Goal: Information Seeking & Learning: Learn about a topic

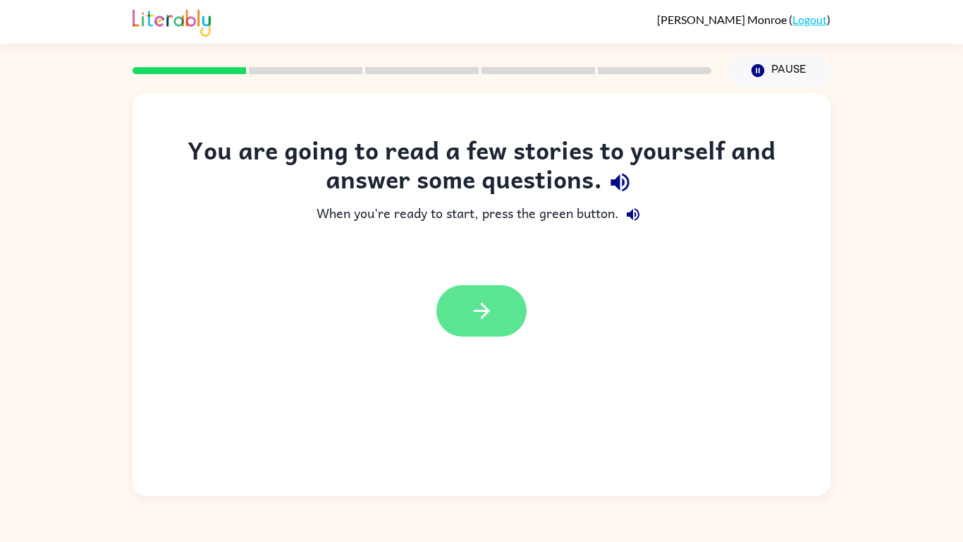
click at [480, 322] on icon "button" at bounding box center [482, 310] width 25 height 25
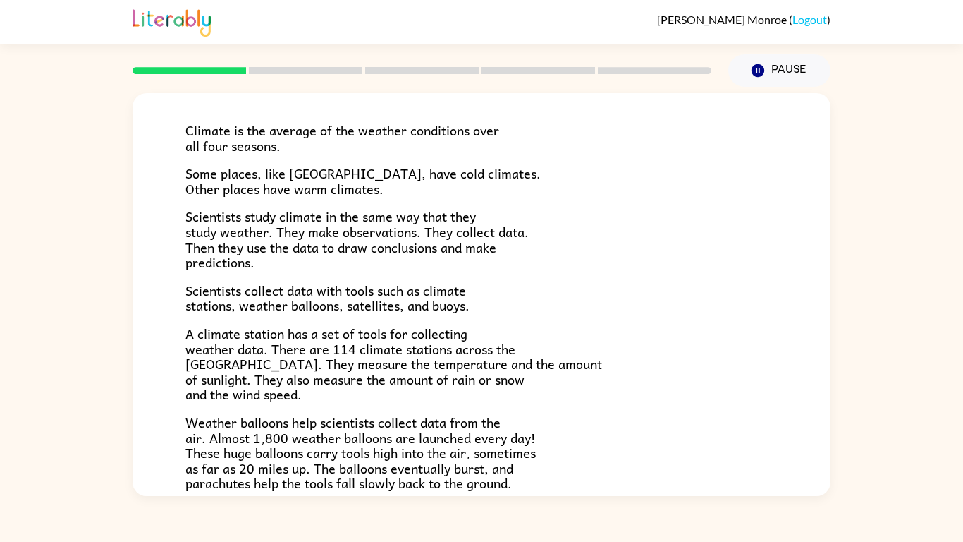
scroll to position [88, 0]
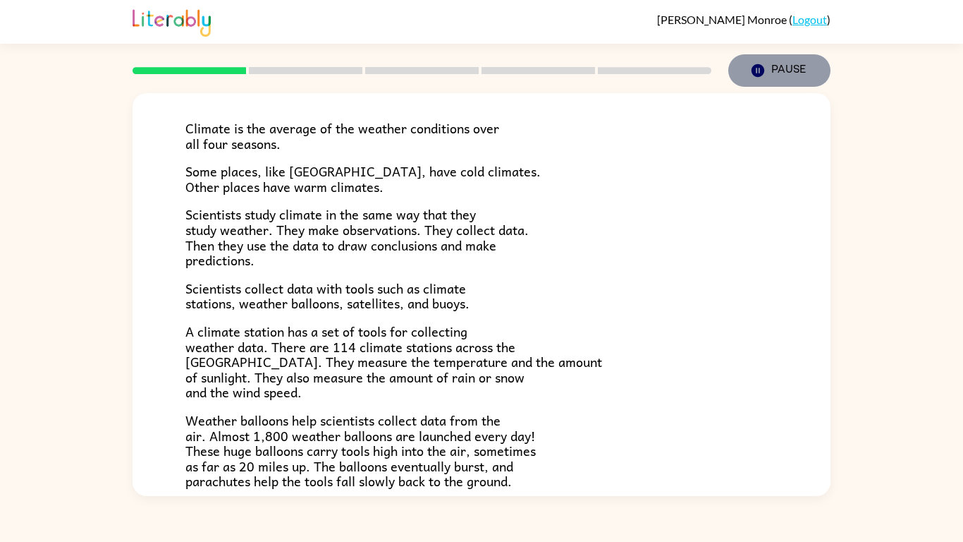
click at [756, 71] on icon "Pause" at bounding box center [758, 71] width 16 height 16
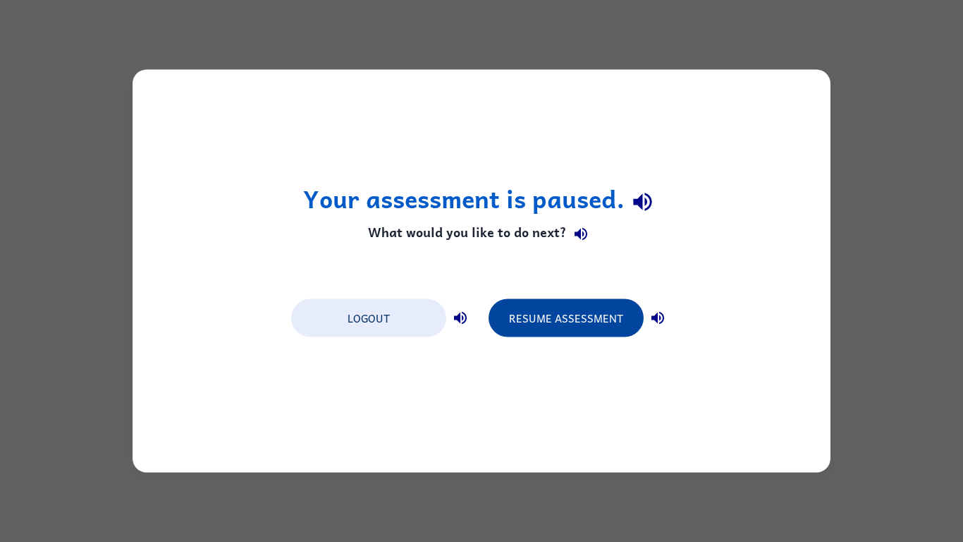
click at [584, 301] on button "Resume Assessment" at bounding box center [566, 318] width 155 height 38
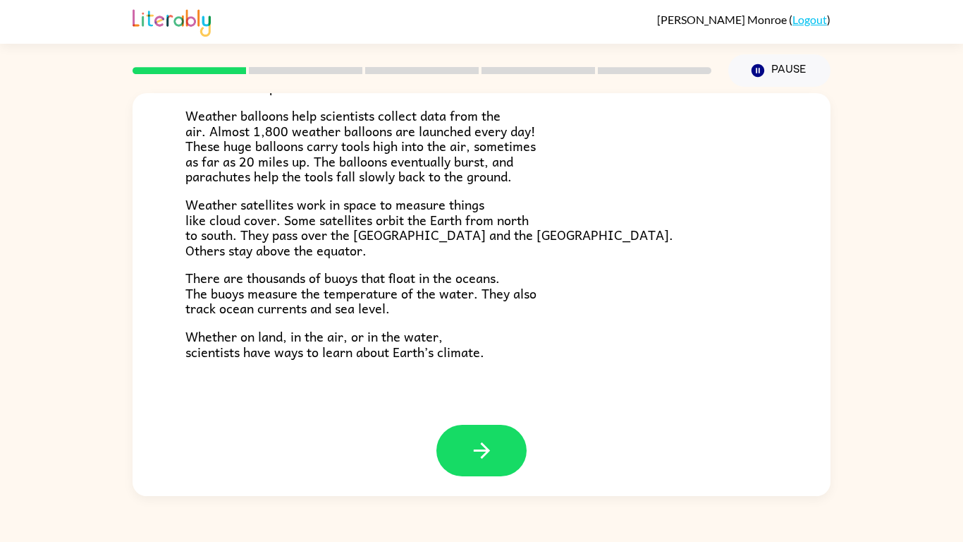
scroll to position [394, 0]
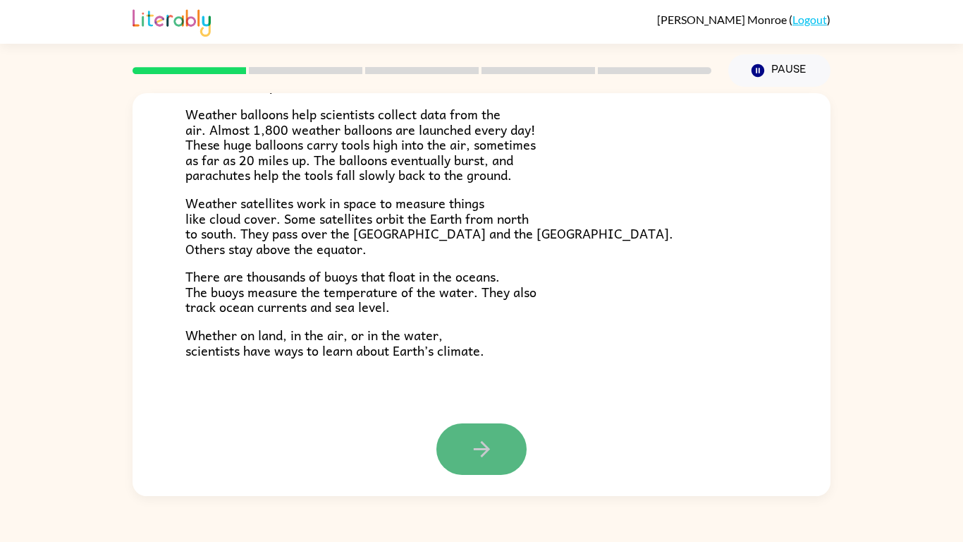
click at [485, 445] on icon "button" at bounding box center [481, 449] width 16 height 16
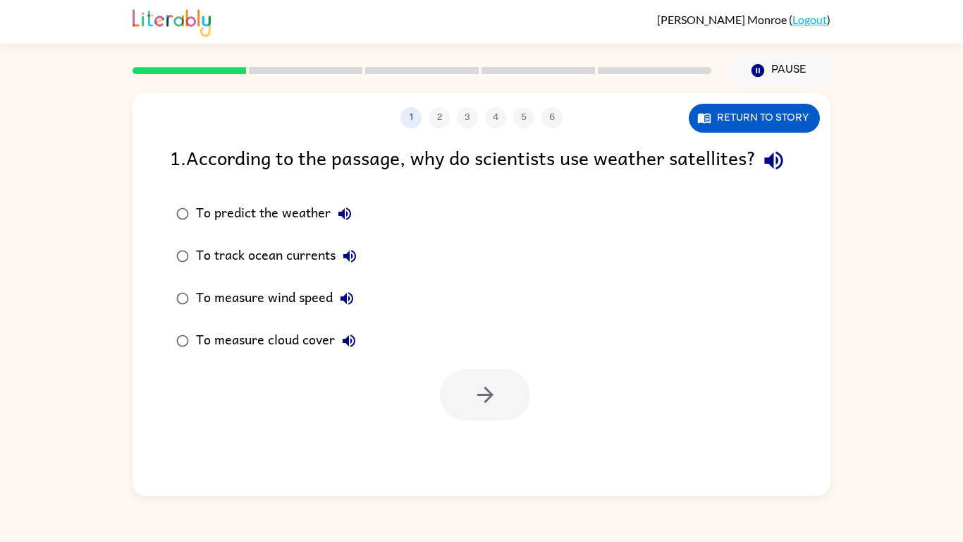
scroll to position [0, 0]
click at [257, 228] on div "To predict the weather" at bounding box center [277, 214] width 163 height 28
click at [498, 420] on button "button" at bounding box center [485, 394] width 90 height 51
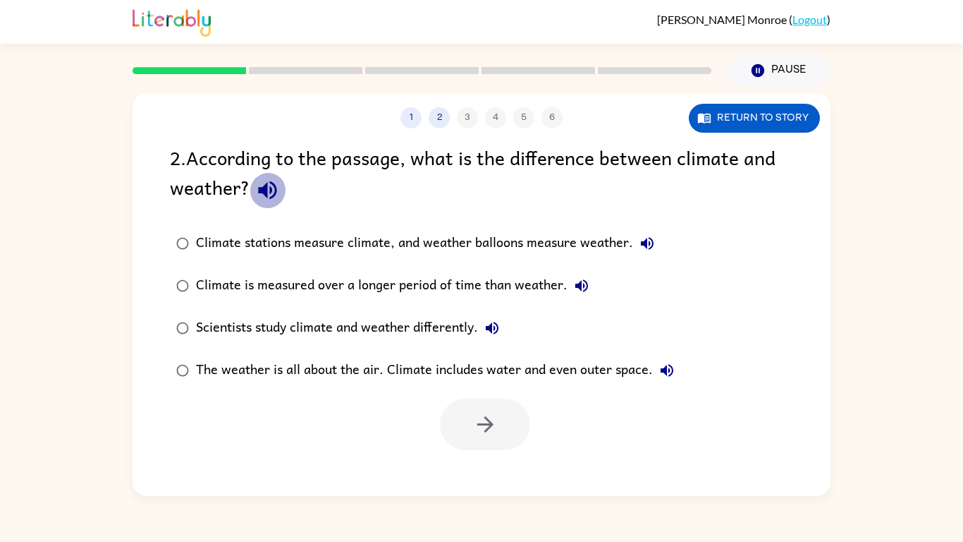
click at [274, 191] on icon "button" at bounding box center [267, 190] width 18 height 18
click at [381, 285] on div "Climate is measured over a longer period of time than weather." at bounding box center [396, 286] width 400 height 28
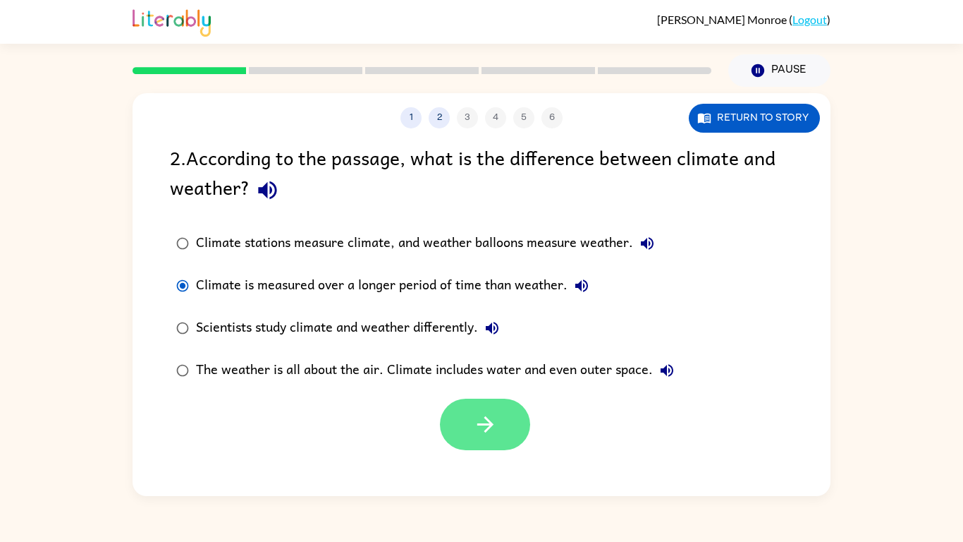
click at [473, 447] on button "button" at bounding box center [485, 423] width 90 height 51
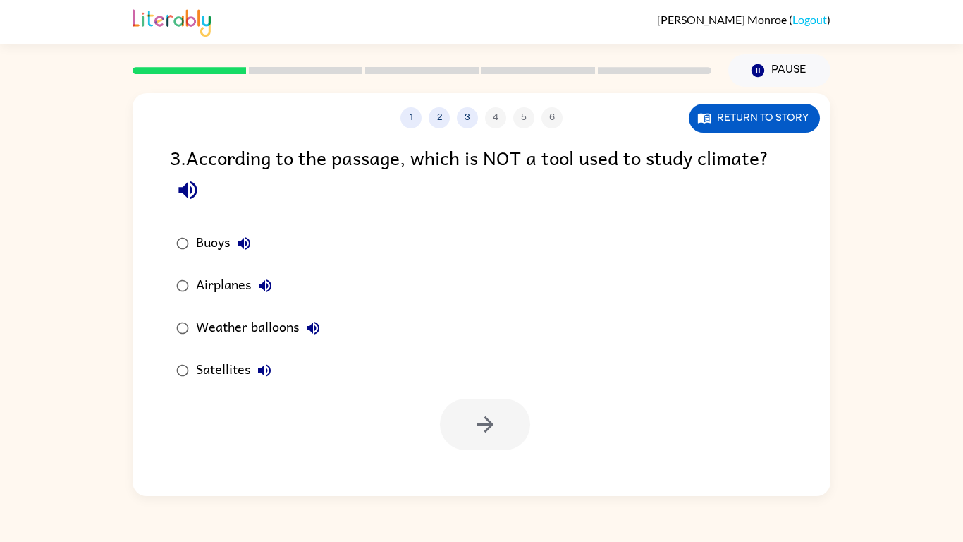
click at [185, 191] on icon "button" at bounding box center [187, 190] width 18 height 18
click at [205, 250] on div "Buoys" at bounding box center [227, 243] width 62 height 28
click at [506, 430] on button "button" at bounding box center [485, 423] width 90 height 51
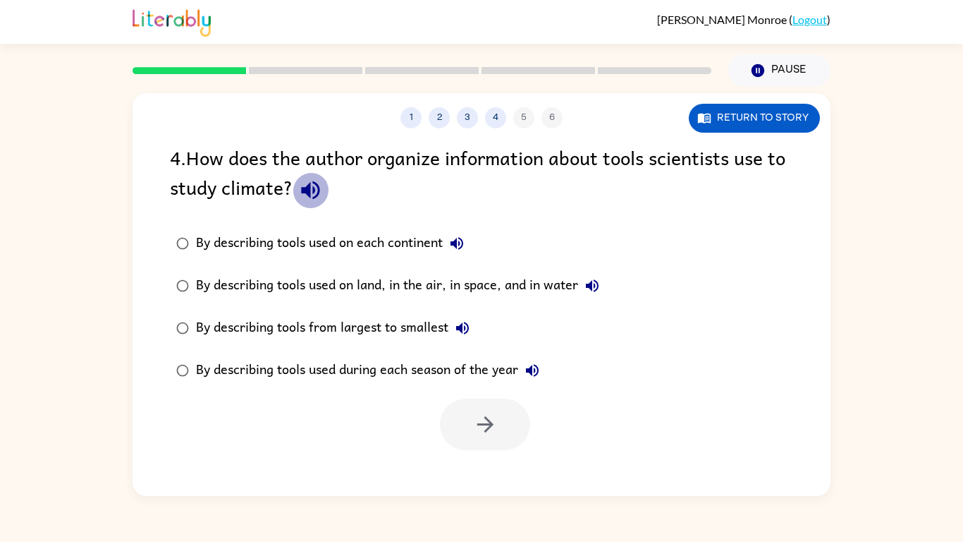
click at [317, 178] on icon "button" at bounding box center [310, 190] width 25 height 25
click at [301, 252] on div "By describing tools used on each continent" at bounding box center [333, 243] width 275 height 28
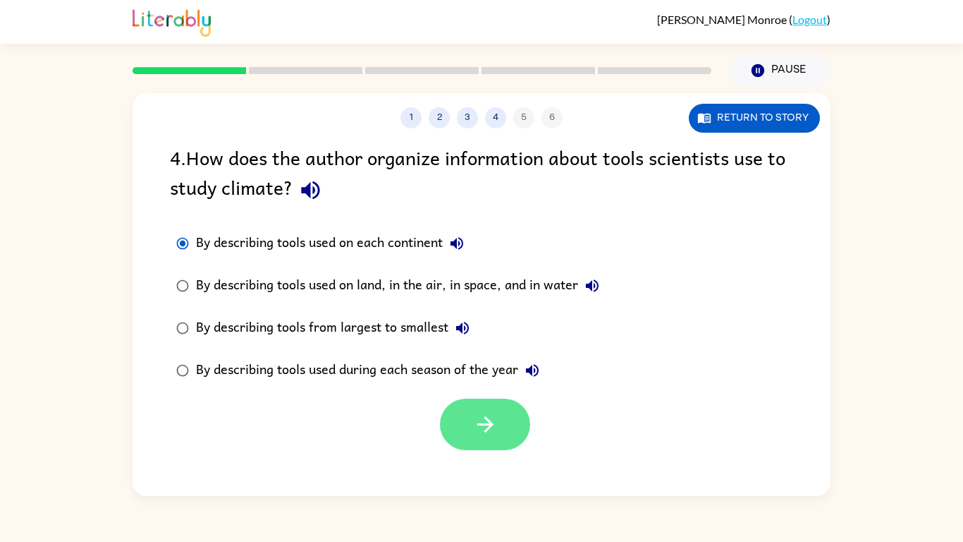
click at [499, 429] on button "button" at bounding box center [485, 423] width 90 height 51
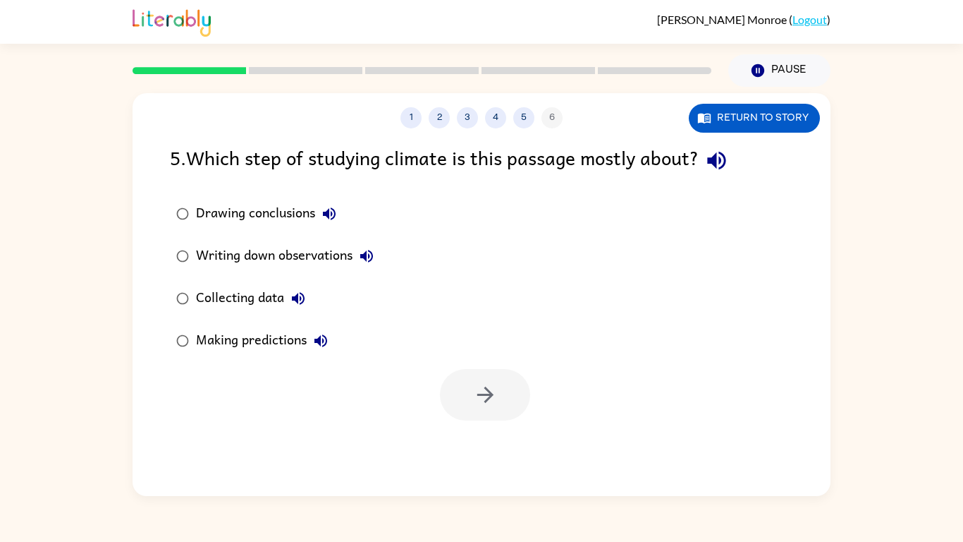
click at [726, 158] on icon "button" at bounding box center [716, 161] width 18 height 18
click at [267, 308] on div "Collecting data" at bounding box center [254, 298] width 116 height 28
click at [499, 390] on button "button" at bounding box center [485, 394] width 90 height 51
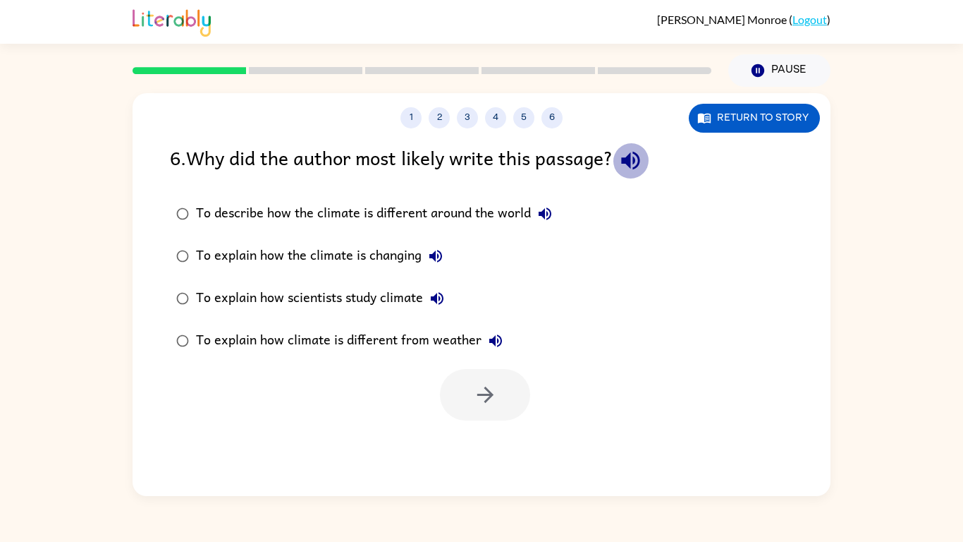
click at [630, 161] on icon "button" at bounding box center [630, 161] width 18 height 18
click at [401, 293] on div "To explain how scientists study climate" at bounding box center [323, 298] width 255 height 28
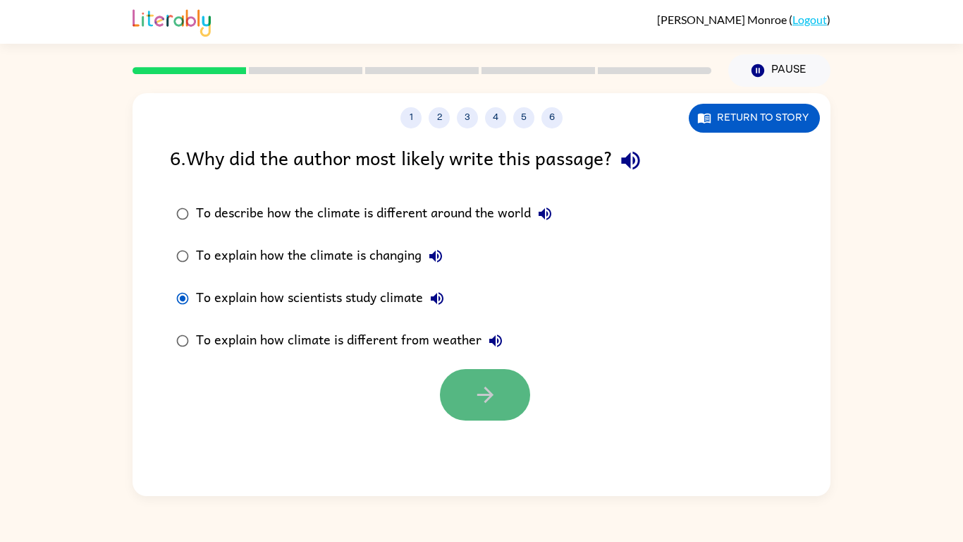
click at [513, 417] on button "button" at bounding box center [485, 394] width 90 height 51
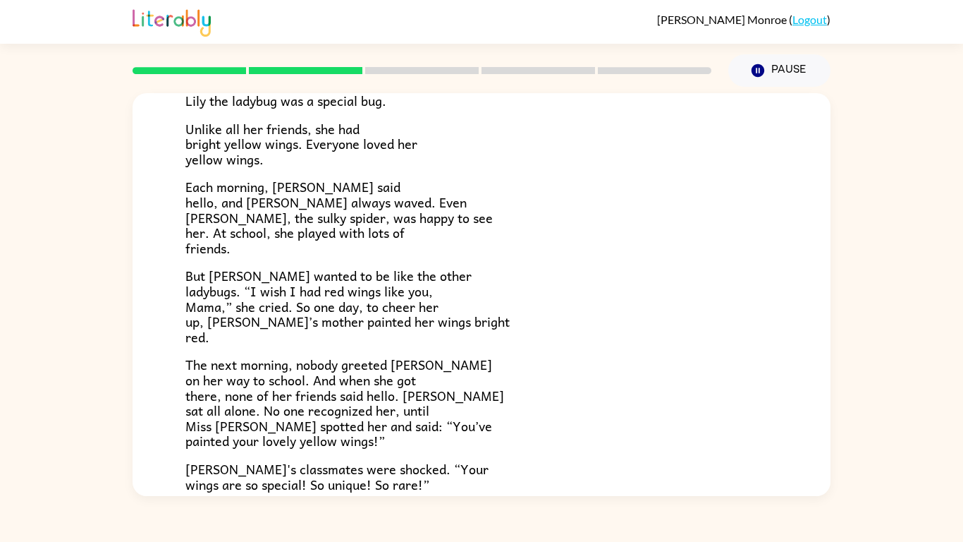
scroll to position [117, 0]
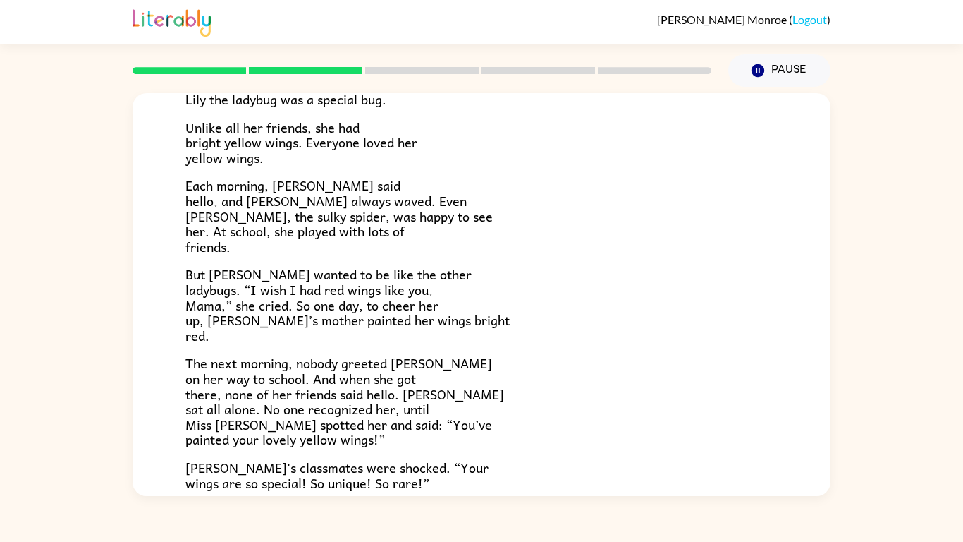
click at [181, 95] on div "[PERSON_NAME] [PERSON_NAME] the ladybug was a special bug. Unlike all her frien…" at bounding box center [482, 338] width 698 height 724
click at [181, 96] on div "[PERSON_NAME] [PERSON_NAME] the ladybug was a special bug. Unlike all her frien…" at bounding box center [482, 338] width 698 height 724
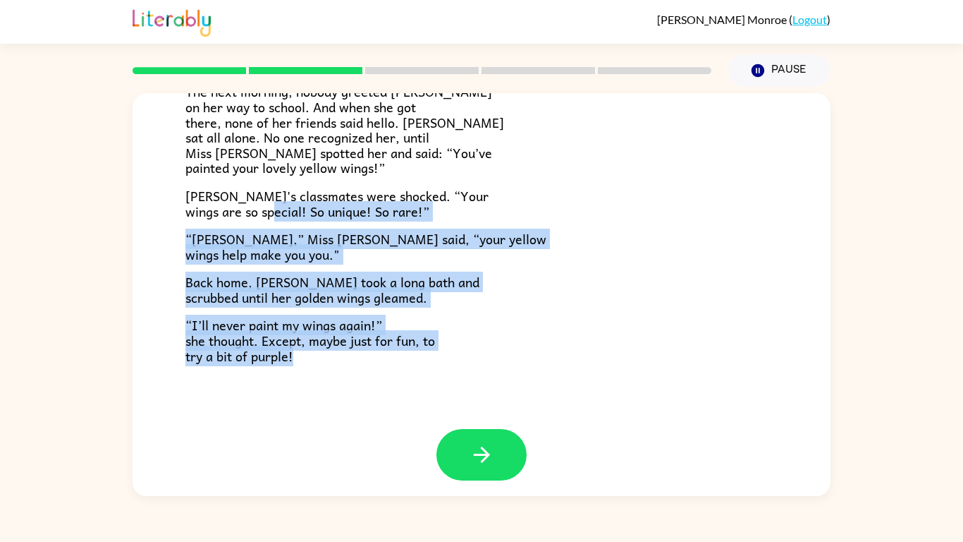
drag, startPoint x: 34, startPoint y: 371, endPoint x: 353, endPoint y: 506, distance: 346.4
click at [353, 506] on div "[PERSON_NAME] ( Logout ) Pause Pause [PERSON_NAME] [PERSON_NAME] the ladybug wa…" at bounding box center [481, 271] width 963 height 542
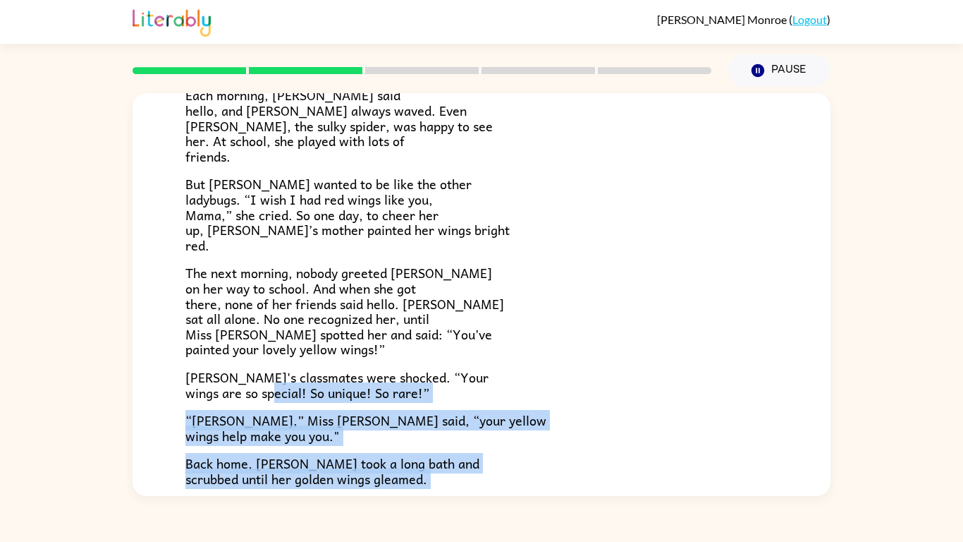
scroll to position [209, 0]
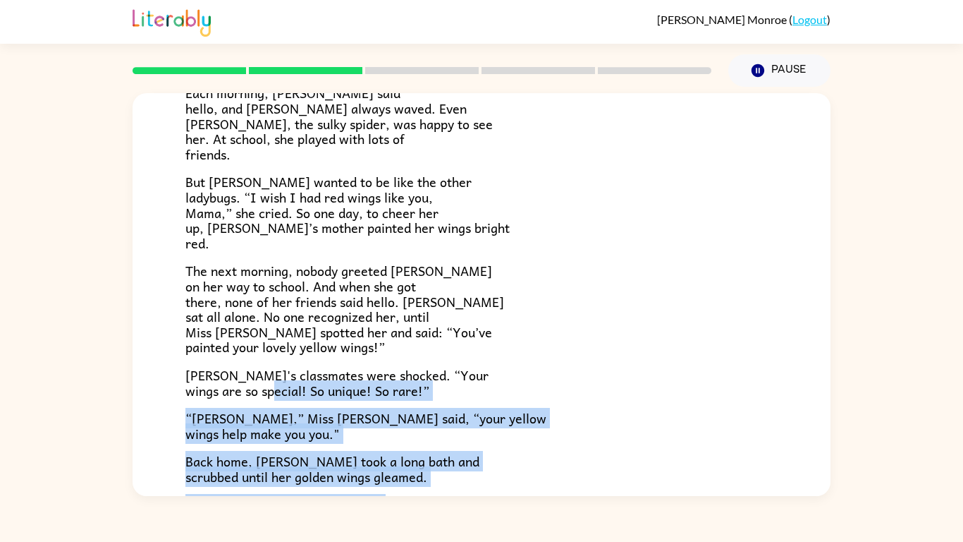
click at [405, 440] on p "“[PERSON_NAME],” Miss [PERSON_NAME] said, “your yellow wings help make you you."" at bounding box center [481, 425] width 592 height 30
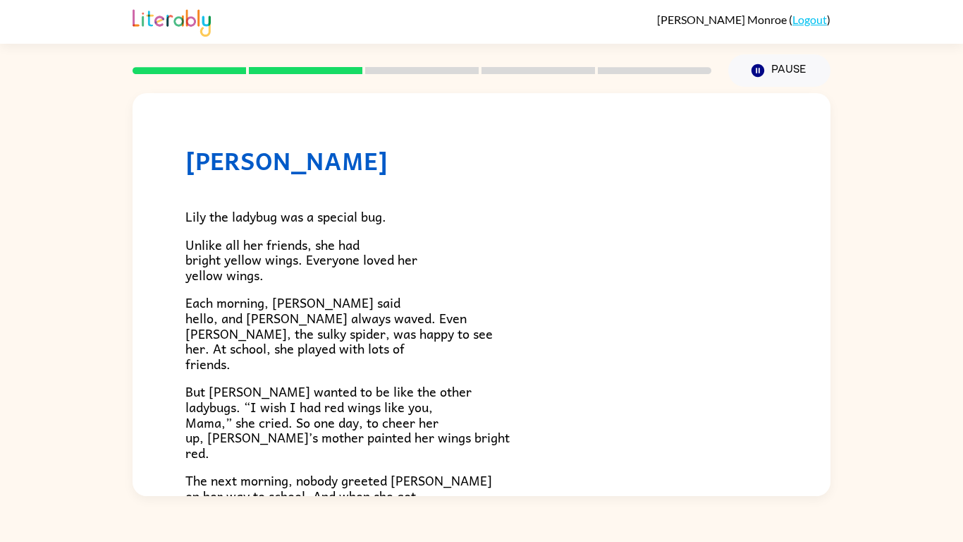
scroll to position [394, 0]
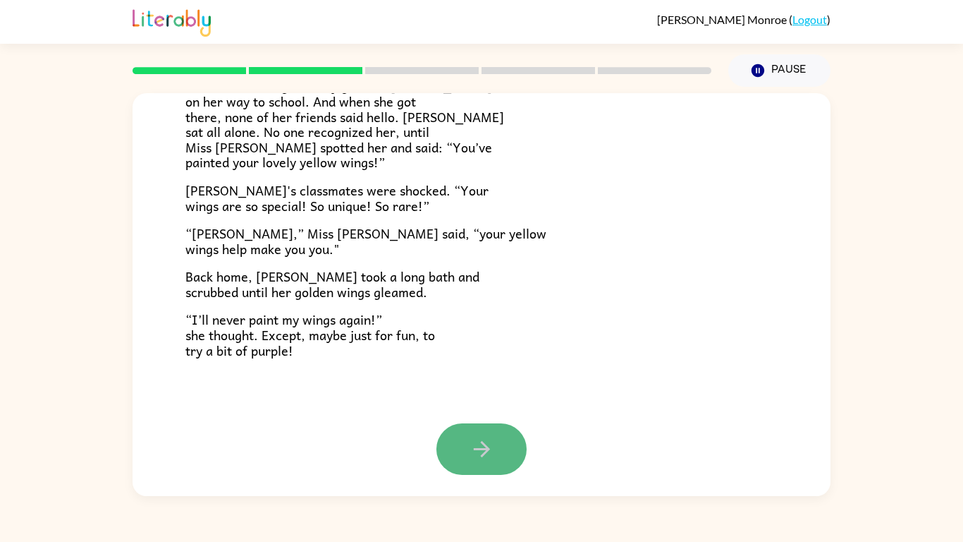
click at [490, 473] on button "button" at bounding box center [482, 448] width 90 height 51
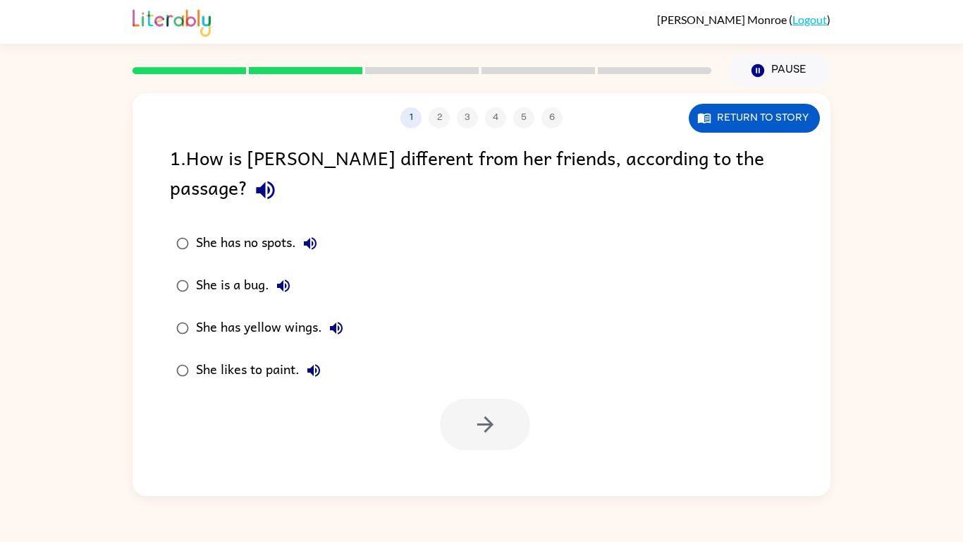
click at [212, 314] on div "She has yellow wings." at bounding box center [273, 328] width 154 height 28
click at [502, 415] on button "button" at bounding box center [485, 423] width 90 height 51
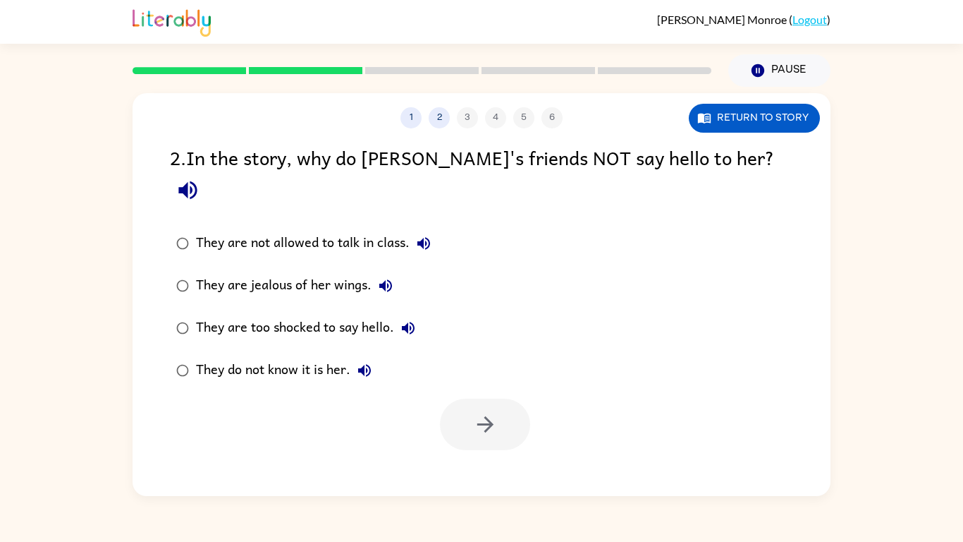
click at [278, 356] on div "They do not know it is her." at bounding box center [287, 370] width 183 height 28
click at [487, 411] on button "button" at bounding box center [485, 423] width 90 height 51
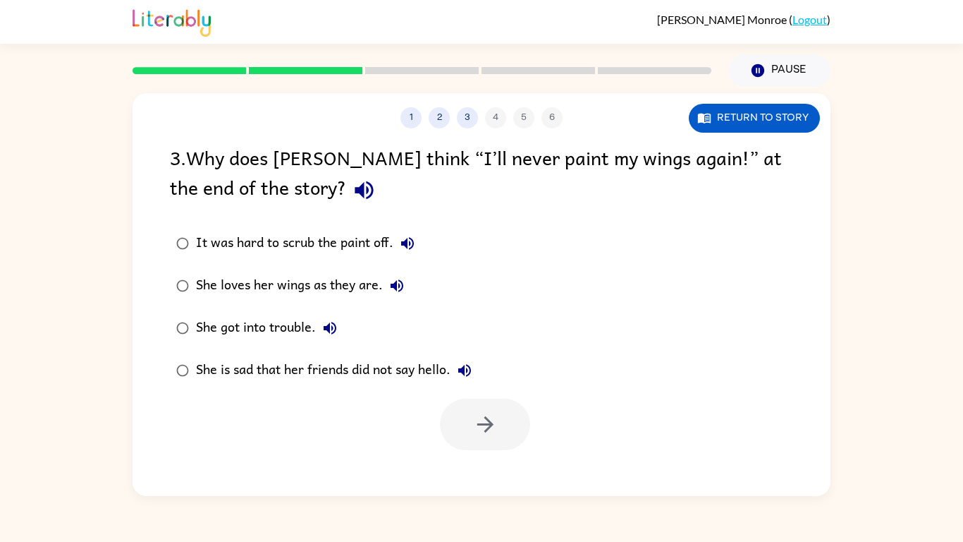
click at [327, 295] on div "She loves her wings as they are." at bounding box center [303, 286] width 215 height 28
click at [502, 423] on button "button" at bounding box center [485, 423] width 90 height 51
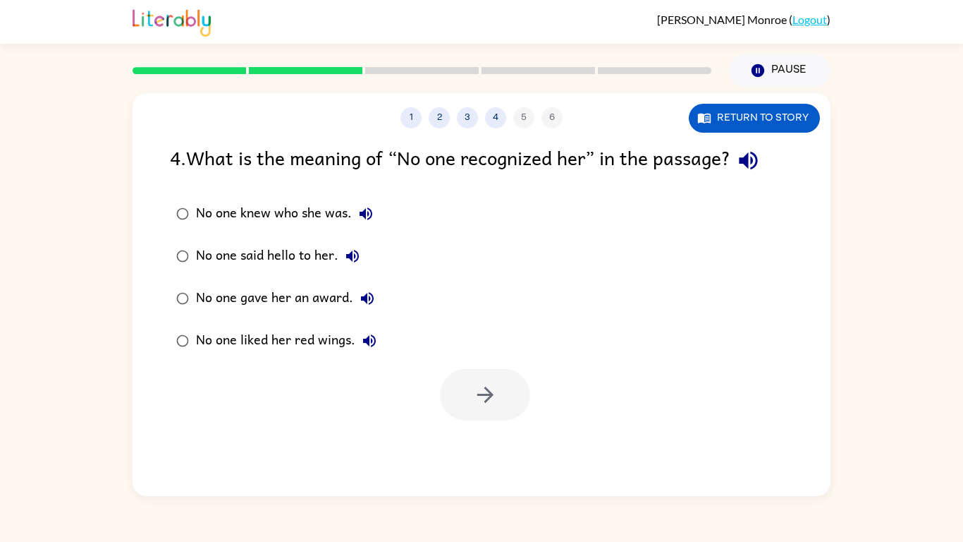
click at [307, 219] on div "No one knew who she was." at bounding box center [288, 214] width 184 height 28
click at [493, 387] on icon "button" at bounding box center [485, 394] width 25 height 25
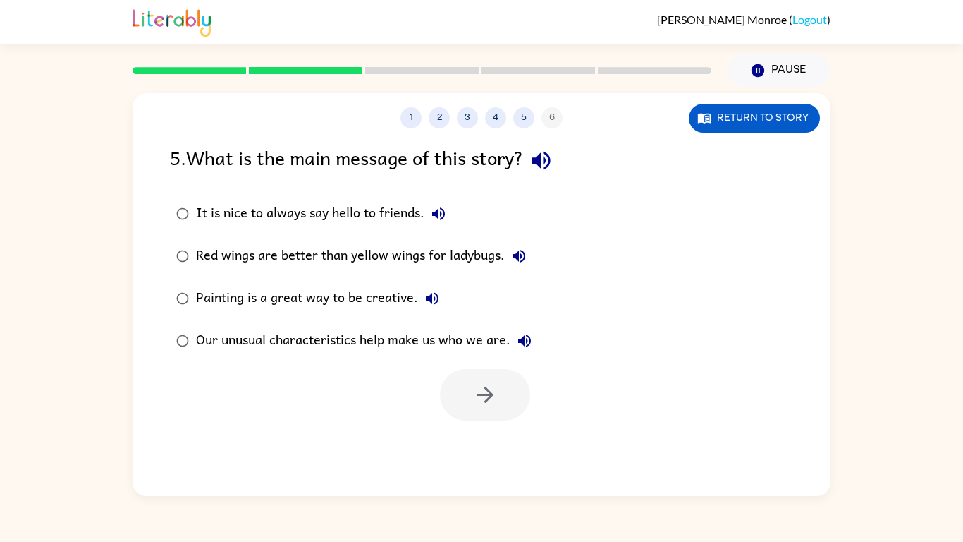
click at [393, 347] on div "Our unusual characteristics help make us who we are." at bounding box center [367, 341] width 343 height 28
click at [494, 389] on icon "button" at bounding box center [485, 394] width 25 height 25
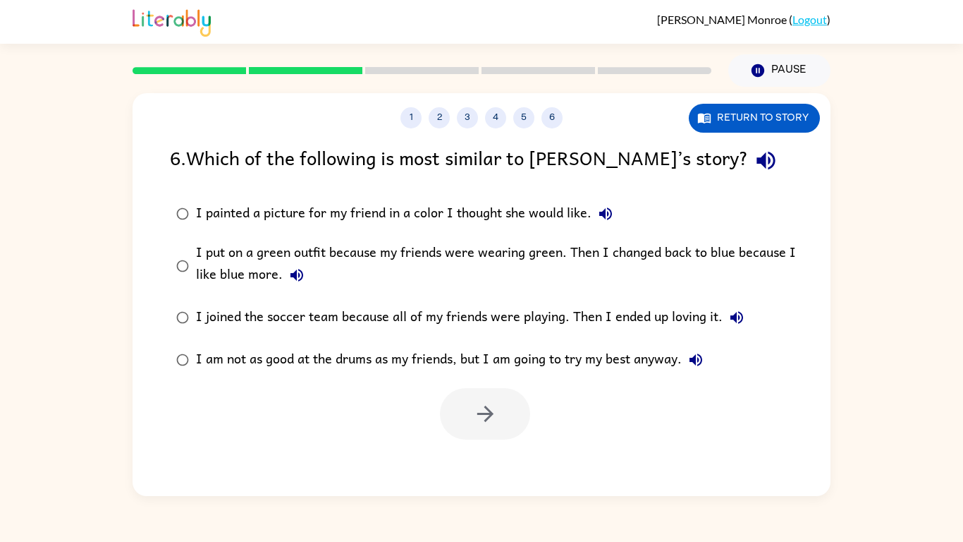
click at [339, 258] on div "I put on a green outfit because my friends were wearing green. Then I changed b…" at bounding box center [504, 265] width 616 height 47
click at [498, 407] on button "button" at bounding box center [485, 413] width 90 height 51
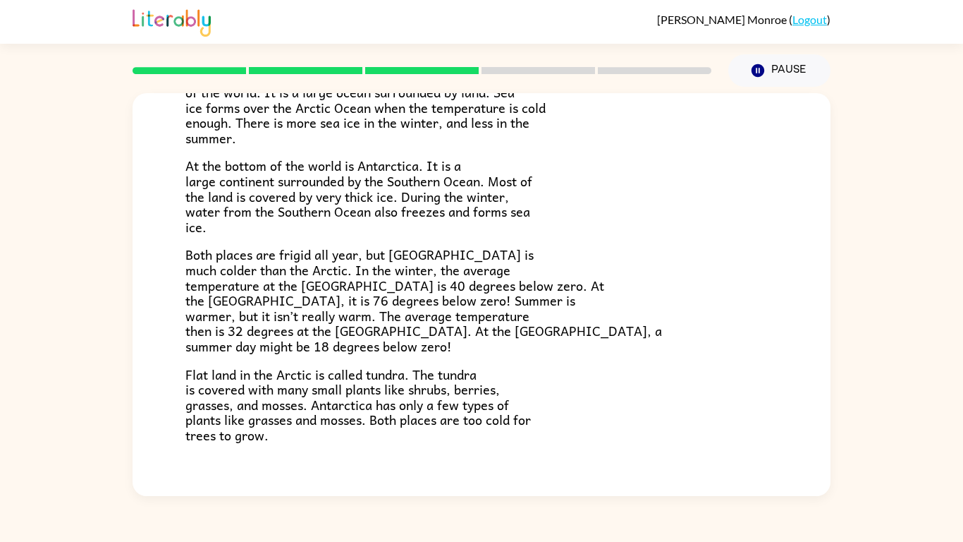
scroll to position [298, 0]
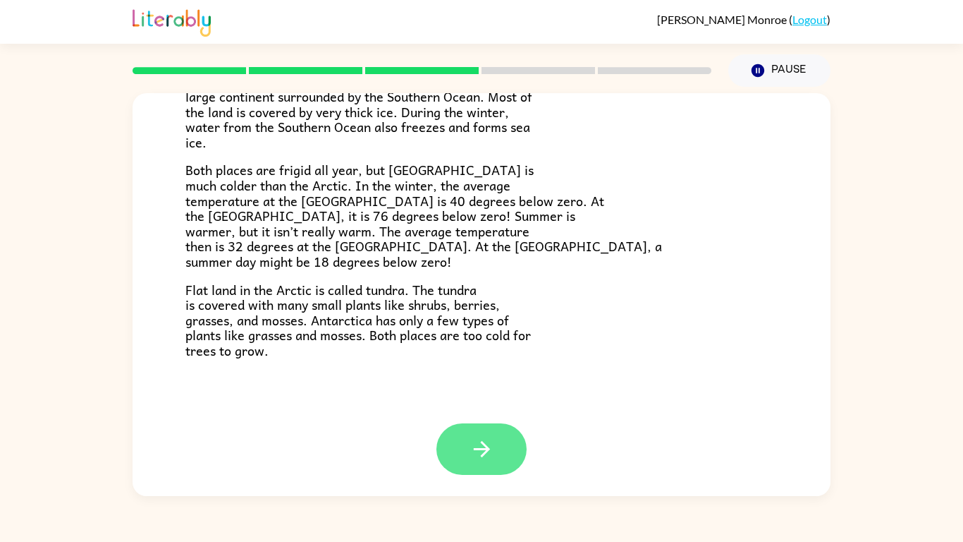
click at [509, 463] on button "button" at bounding box center [482, 448] width 90 height 51
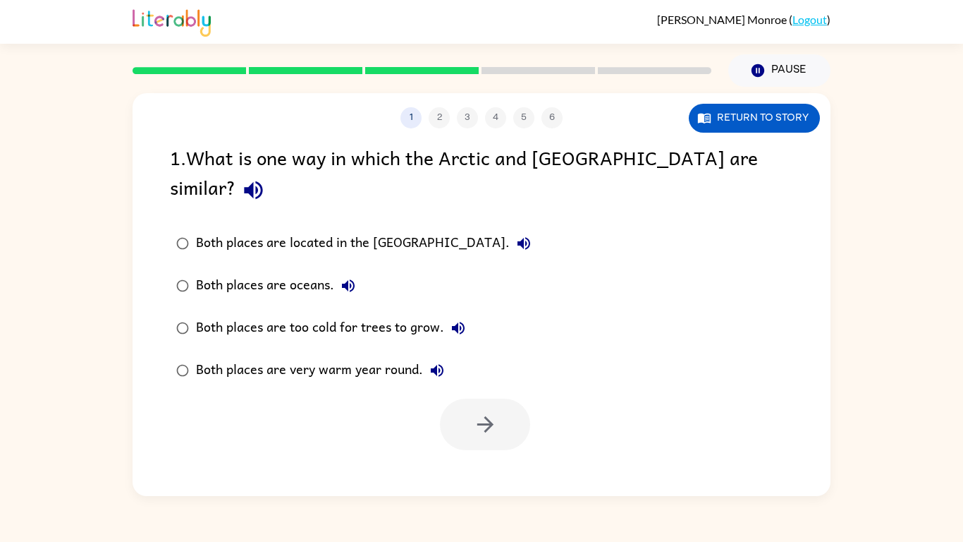
scroll to position [0, 0]
click at [262, 181] on icon "button" at bounding box center [253, 190] width 18 height 18
click at [285, 314] on div "Both places are too cold for trees to grow." at bounding box center [334, 328] width 276 height 28
click at [235, 229] on div "Both places are located in the [GEOGRAPHIC_DATA]." at bounding box center [367, 243] width 342 height 28
click at [497, 412] on icon "button" at bounding box center [485, 424] width 25 height 25
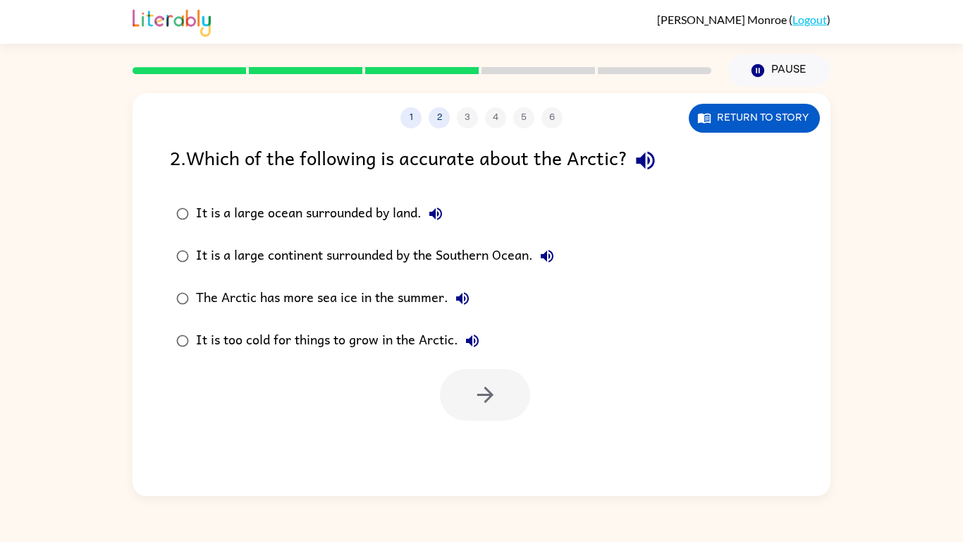
click at [659, 174] on button "button" at bounding box center [646, 160] width 36 height 36
click at [319, 343] on div "It is too cold for things to grow in the Arctic." at bounding box center [341, 341] width 291 height 28
click at [520, 384] on button "button" at bounding box center [485, 394] width 90 height 51
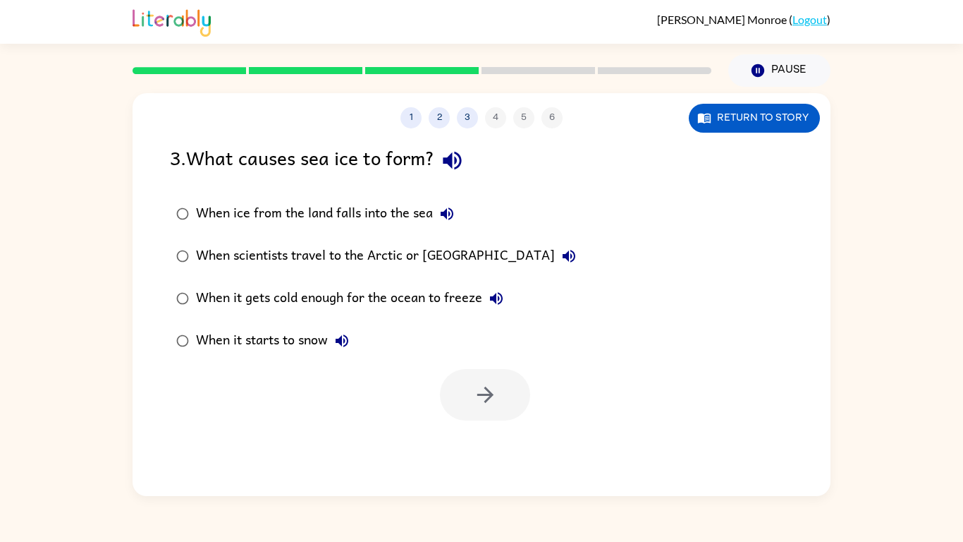
click at [459, 169] on icon "button" at bounding box center [452, 160] width 25 height 25
click at [349, 303] on div "When it gets cold enough for the ocean to freeze" at bounding box center [353, 298] width 315 height 28
click at [502, 400] on button "button" at bounding box center [485, 394] width 90 height 51
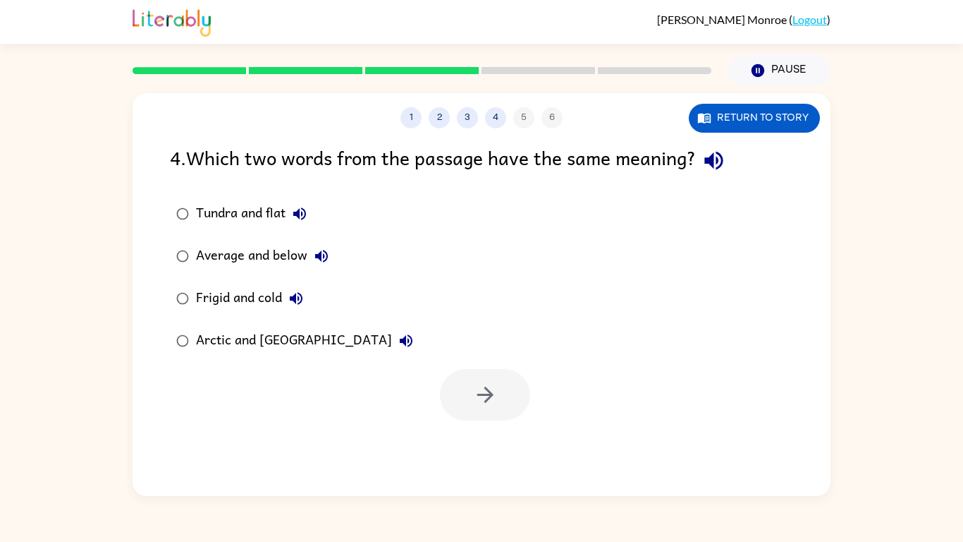
click at [267, 254] on div "Average and below" at bounding box center [266, 256] width 140 height 28
click at [283, 299] on button "Frigid and cold" at bounding box center [296, 298] width 28 height 28
click at [283, 337] on div "Arctic and [GEOGRAPHIC_DATA]" at bounding box center [308, 341] width 224 height 28
click at [492, 400] on icon "button" at bounding box center [485, 394] width 25 height 25
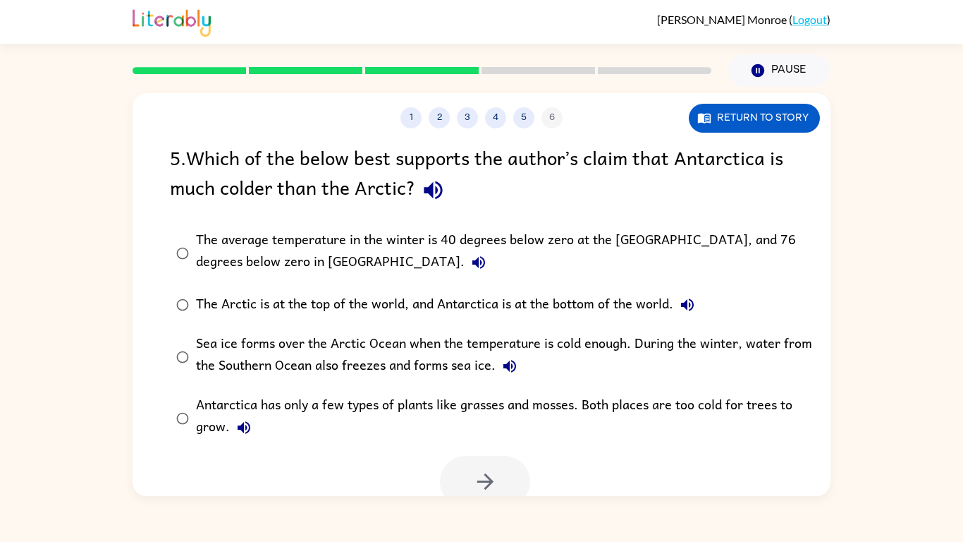
click at [425, 186] on icon "button" at bounding box center [433, 190] width 25 height 25
click at [767, 124] on button "Return to story" at bounding box center [754, 118] width 131 height 29
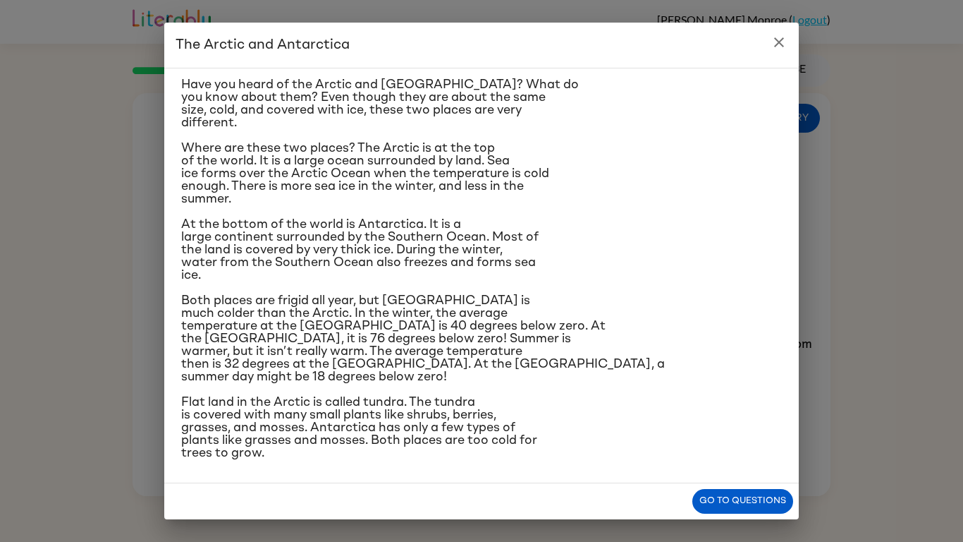
scroll to position [36, 0]
click at [774, 50] on icon "close" at bounding box center [779, 42] width 17 height 17
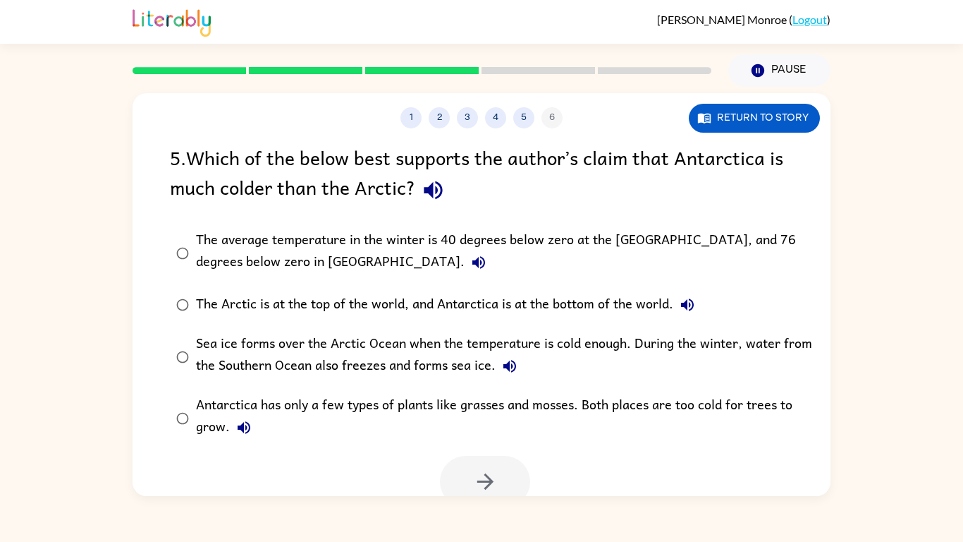
click at [446, 259] on div "The average temperature in the winter is 40 degrees below zero at the [GEOGRAPH…" at bounding box center [504, 252] width 616 height 47
click at [446, 490] on button "button" at bounding box center [485, 481] width 90 height 51
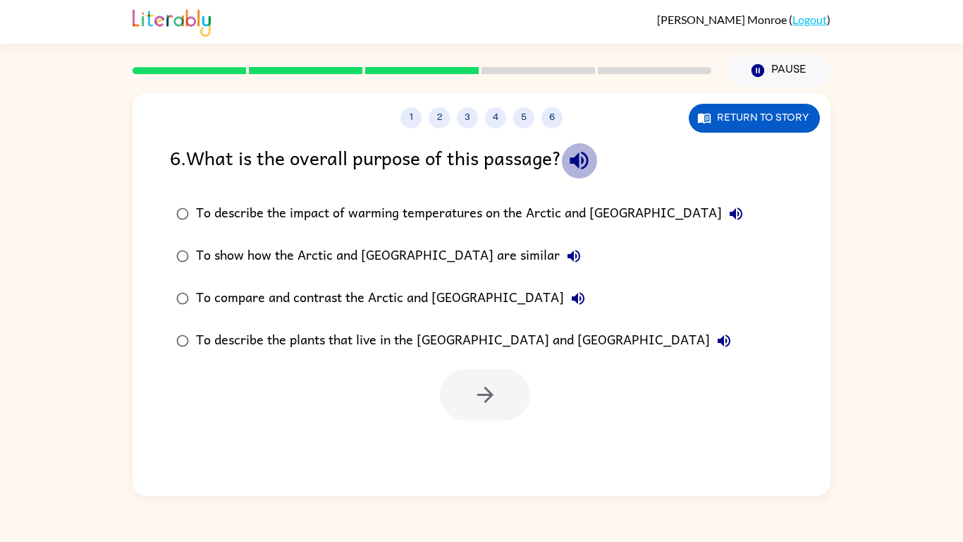
click at [585, 175] on button "button" at bounding box center [579, 160] width 36 height 36
click at [456, 286] on div "To compare and contrast the Arctic and [GEOGRAPHIC_DATA]" at bounding box center [394, 298] width 396 height 28
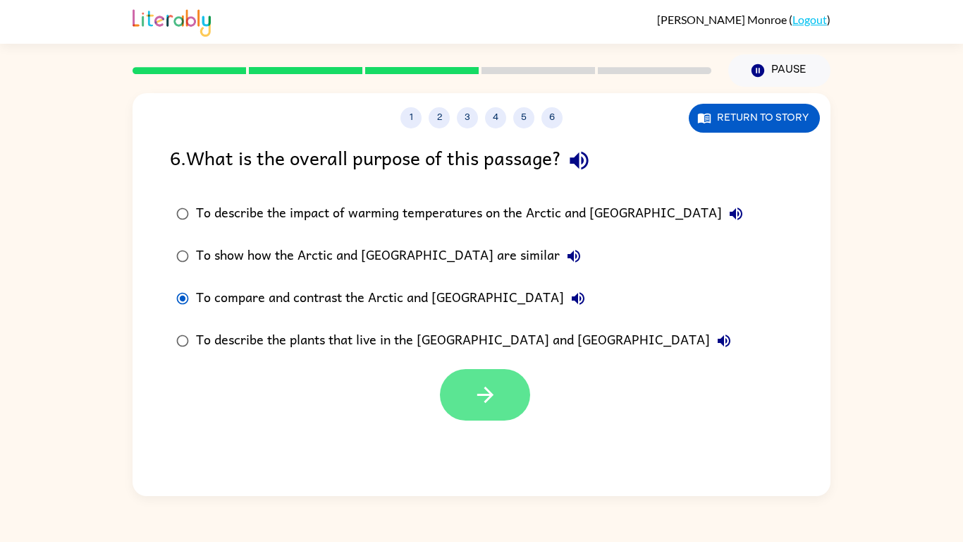
click at [489, 373] on button "button" at bounding box center [485, 394] width 90 height 51
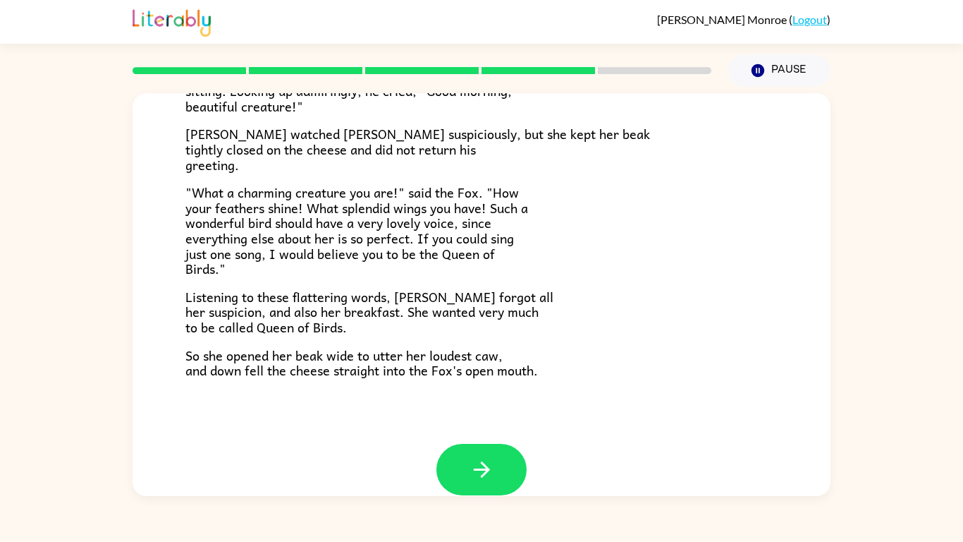
scroll to position [277, 0]
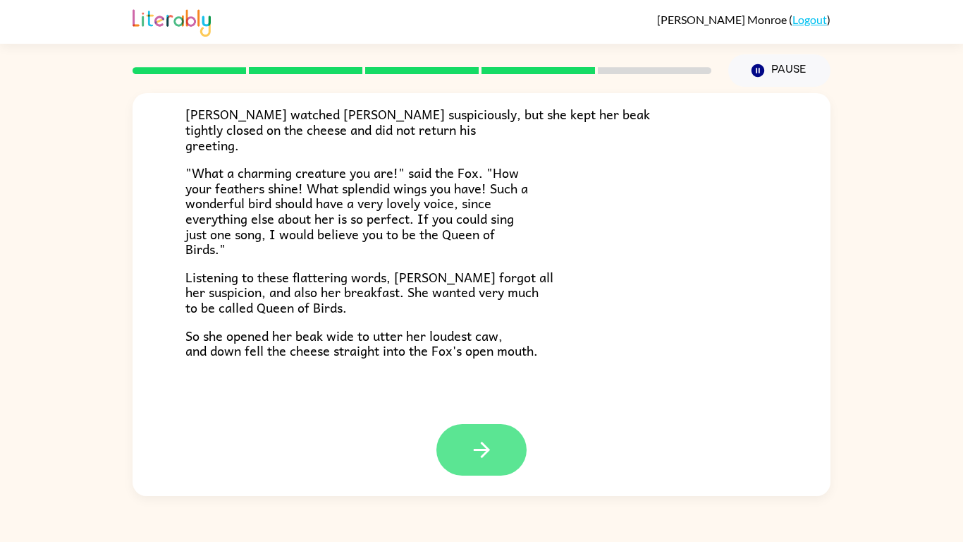
click at [465, 455] on button "button" at bounding box center [482, 449] width 90 height 51
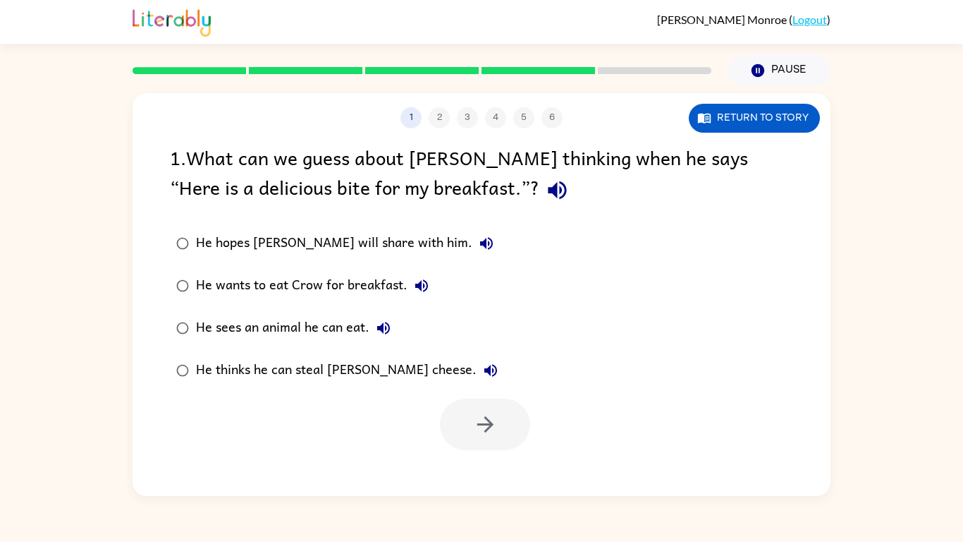
scroll to position [0, 0]
click at [548, 188] on icon "button" at bounding box center [557, 190] width 18 height 18
click at [367, 369] on div "He thinks he can steal [PERSON_NAME] cheese." at bounding box center [350, 370] width 309 height 28
click at [519, 428] on button "button" at bounding box center [485, 423] width 90 height 51
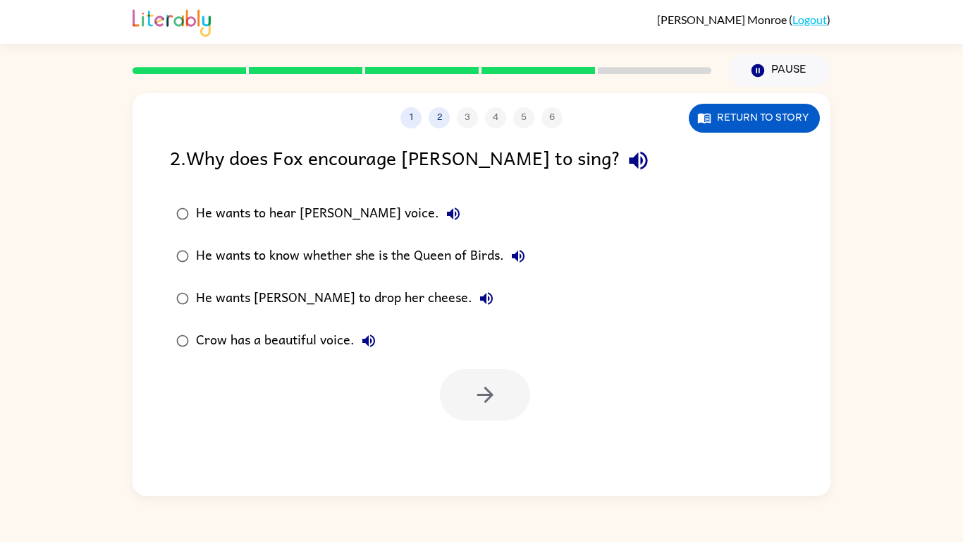
click at [629, 154] on icon "button" at bounding box center [638, 161] width 18 height 18
click at [310, 297] on div "He wants [PERSON_NAME] to drop her cheese." at bounding box center [348, 298] width 305 height 28
click at [499, 386] on button "button" at bounding box center [485, 394] width 90 height 51
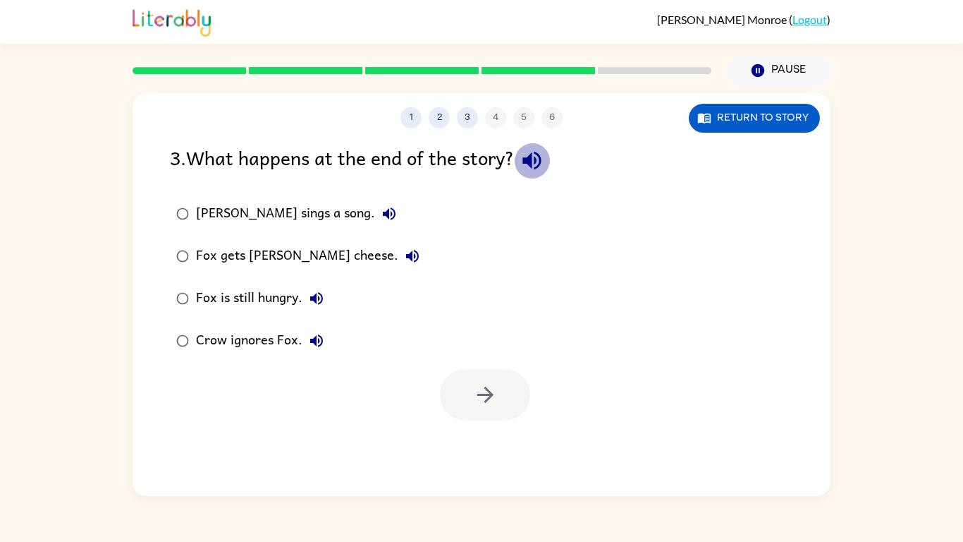
click at [535, 153] on icon "button" at bounding box center [532, 161] width 18 height 18
click at [257, 262] on div "Fox gets [PERSON_NAME] cheese." at bounding box center [311, 256] width 231 height 28
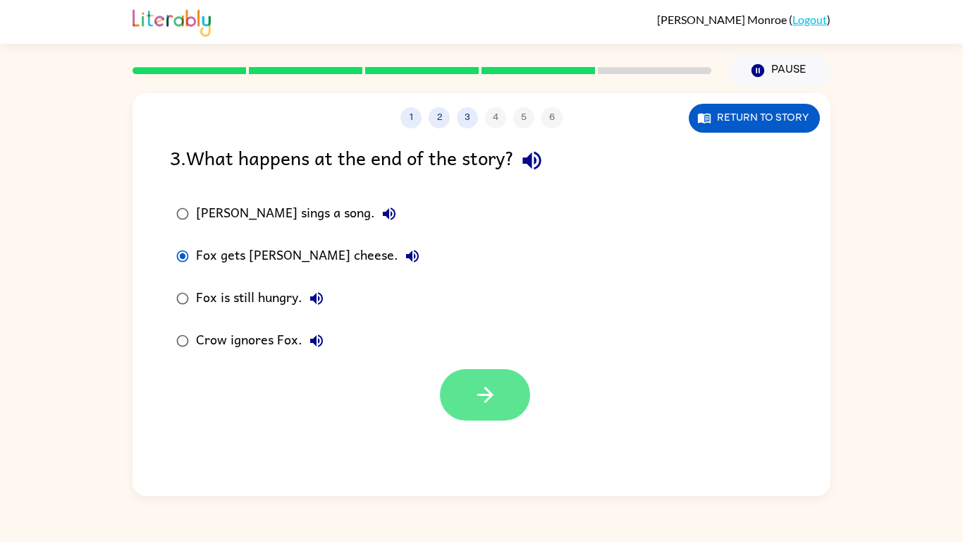
click at [493, 399] on icon "button" at bounding box center [485, 394] width 25 height 25
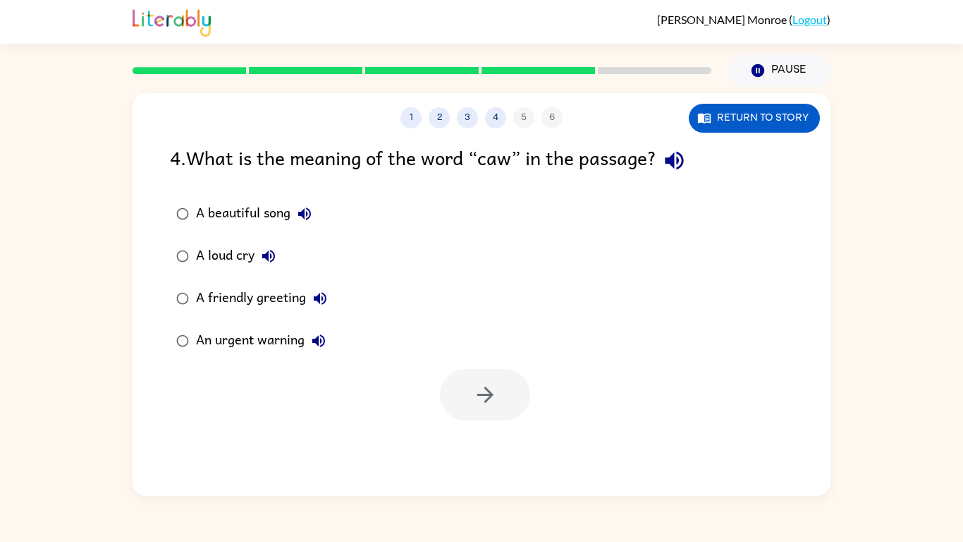
click at [683, 169] on icon "button" at bounding box center [674, 160] width 25 height 25
click at [206, 257] on div "A loud cry" at bounding box center [239, 256] width 87 height 28
click at [484, 393] on icon "button" at bounding box center [485, 394] width 25 height 25
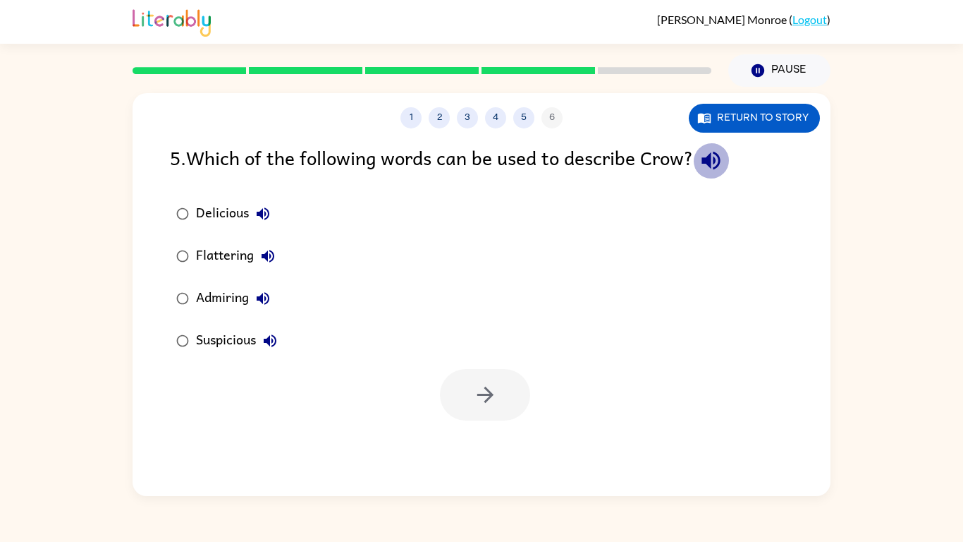
click at [720, 159] on icon "button" at bounding box center [711, 161] width 18 height 18
click at [264, 257] on icon "button" at bounding box center [268, 256] width 13 height 13
click at [253, 214] on button "Delicious" at bounding box center [263, 214] width 28 height 28
click at [260, 286] on button "Admiring" at bounding box center [263, 298] width 28 height 28
click at [274, 336] on icon "button" at bounding box center [270, 340] width 17 height 17
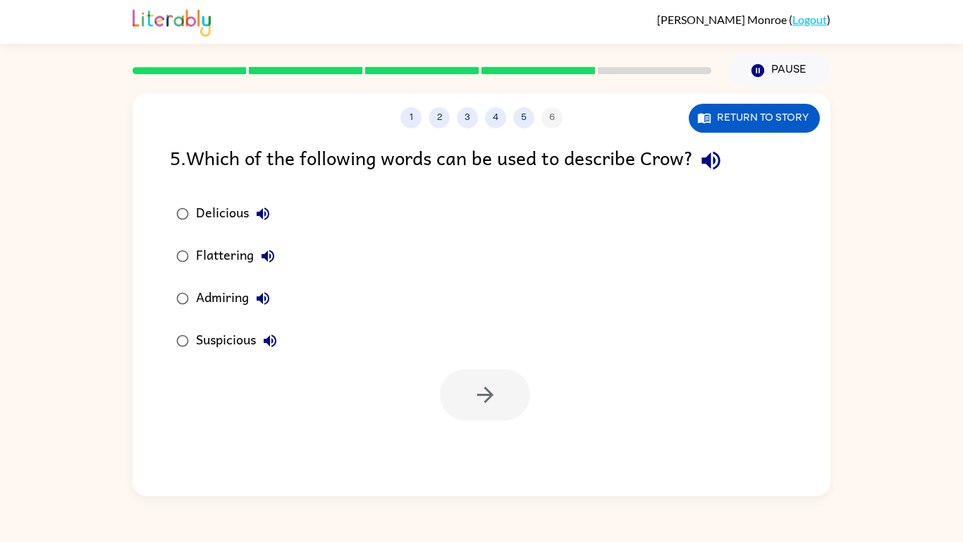
click at [233, 300] on div "Admiring" at bounding box center [236, 298] width 81 height 28
click at [454, 400] on button "button" at bounding box center [485, 394] width 90 height 51
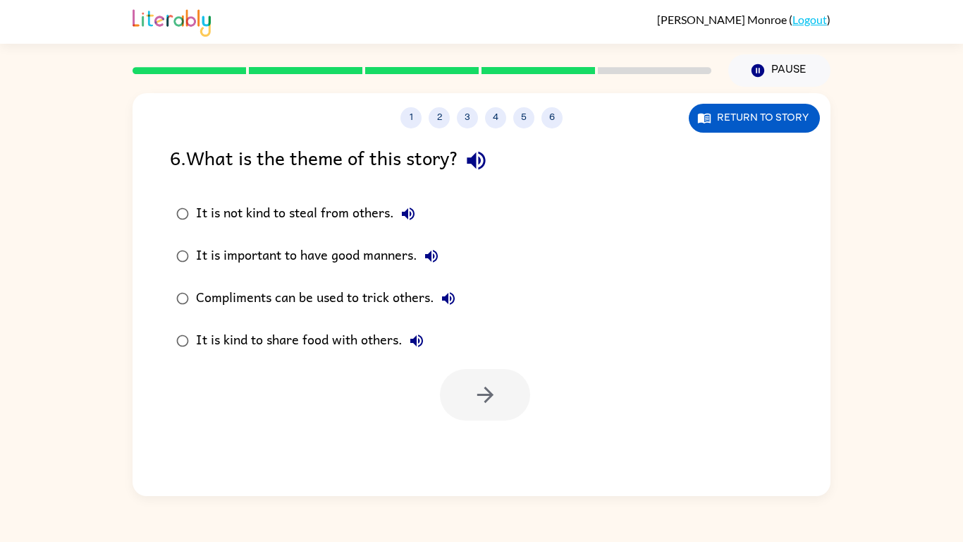
click at [271, 193] on label "It is not kind to steal from others." at bounding box center [316, 214] width 308 height 42
click at [414, 301] on div "Compliments can be used to trick others." at bounding box center [329, 298] width 267 height 28
click at [473, 367] on div at bounding box center [482, 391] width 698 height 59
click at [526, 421] on div "1 2 3 4 5 6 Return to story 6 . What is the theme of this story? It is not kind…" at bounding box center [482, 294] width 698 height 403
click at [520, 415] on div at bounding box center [485, 394] width 90 height 51
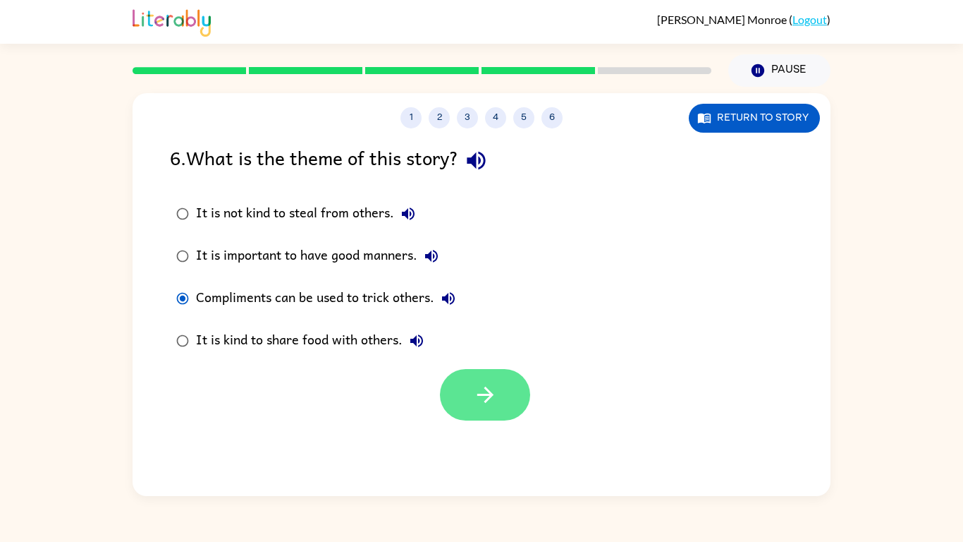
click at [478, 389] on icon "button" at bounding box center [485, 394] width 25 height 25
